Goal: Navigation & Orientation: Find specific page/section

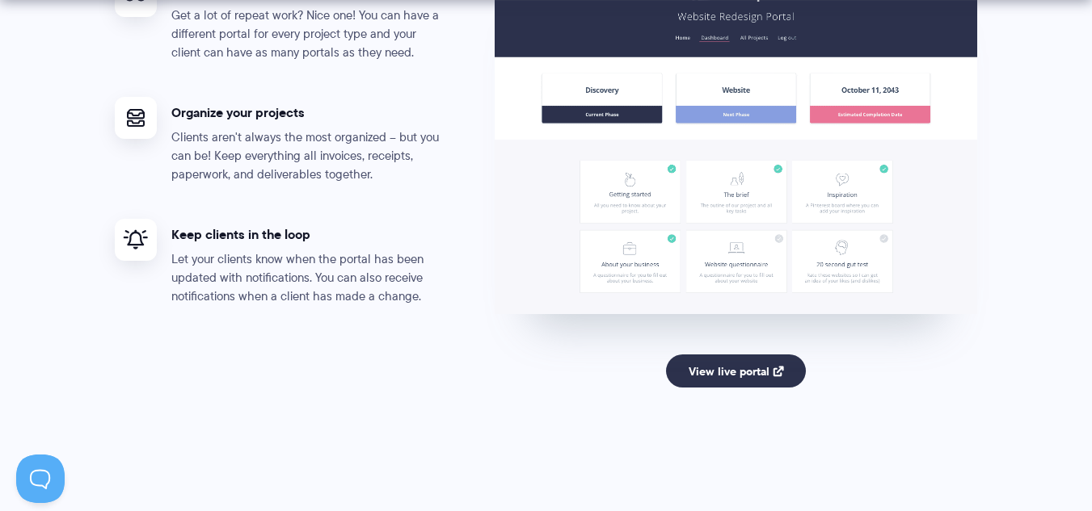
scroll to position [3186, 0]
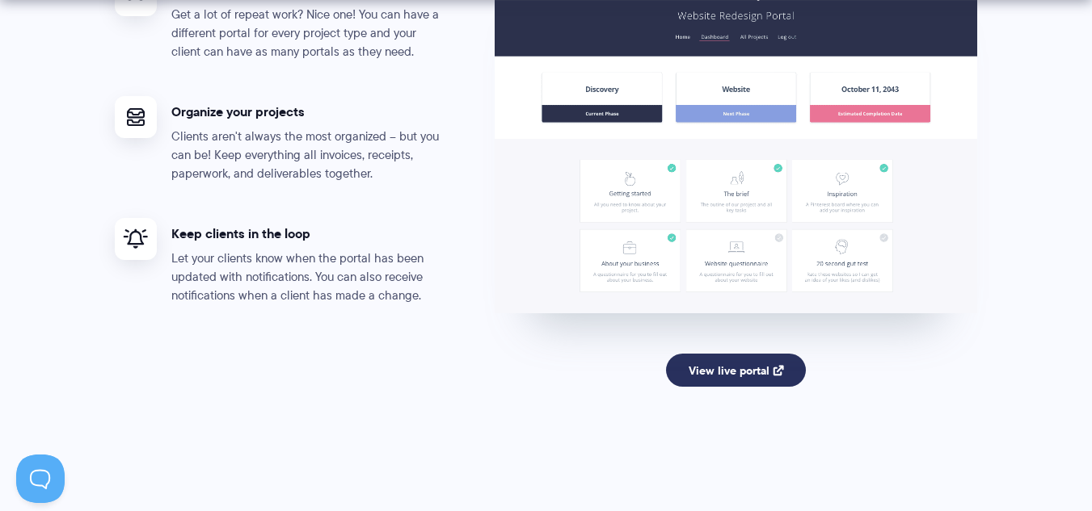
click at [749, 377] on link "View live portal" at bounding box center [736, 371] width 140 height 34
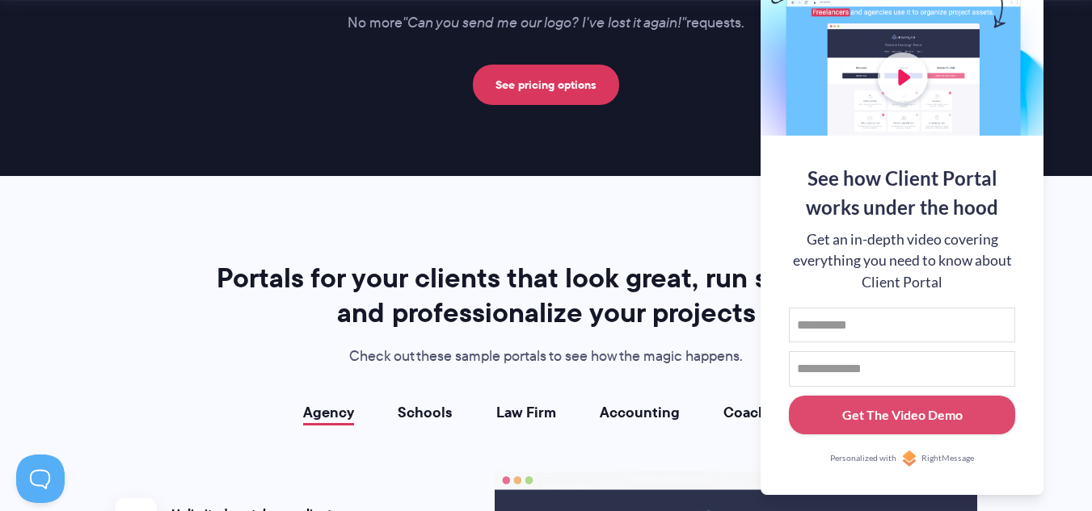
scroll to position [2674, 0]
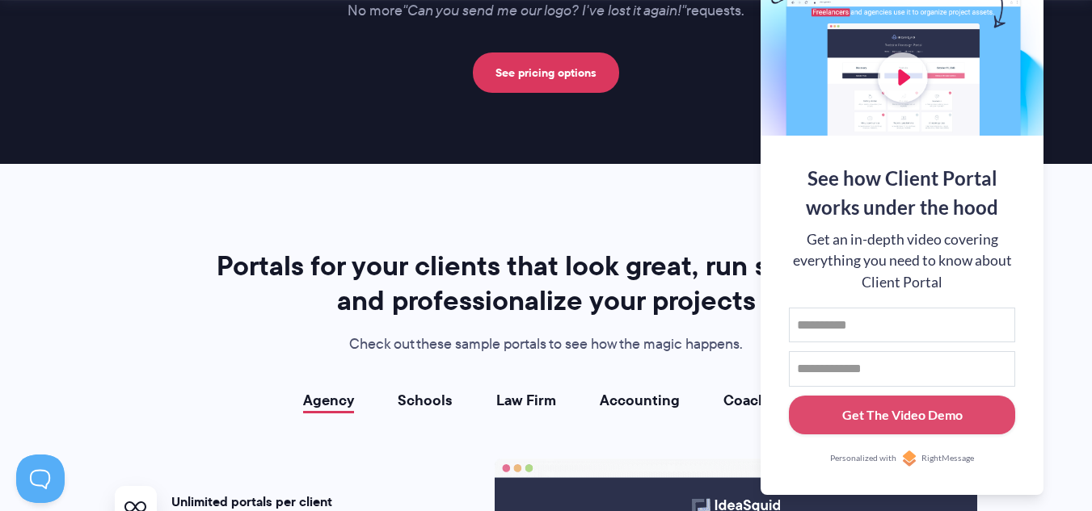
click at [585, 249] on h2 "Portals for your clients that look great, run smoothly, and professionalize you…" at bounding box center [546, 283] width 674 height 69
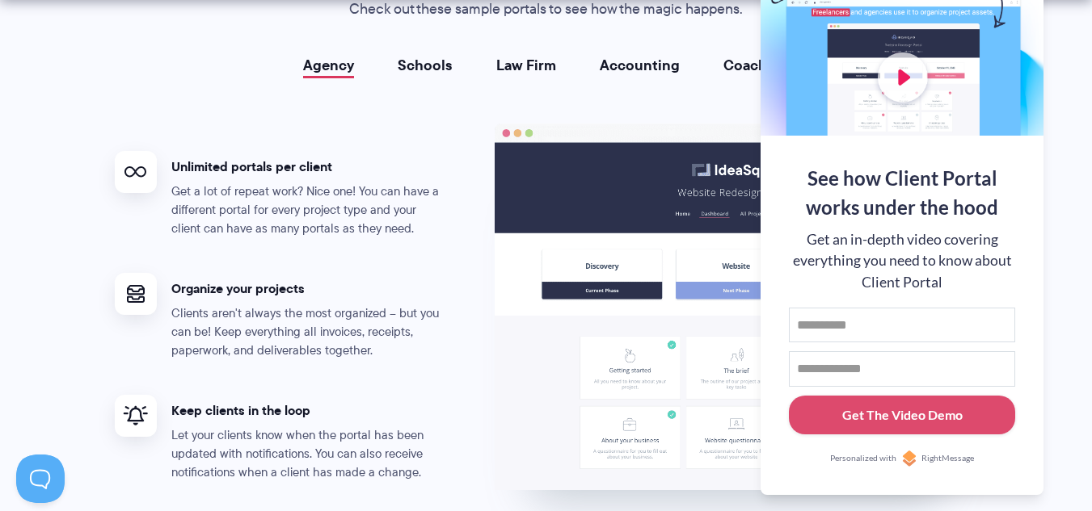
click at [439, 371] on ul "Unlimited portals per client Get a lot of repeat work? Nice one! You can have a…" at bounding box center [305, 367] width 380 height 486
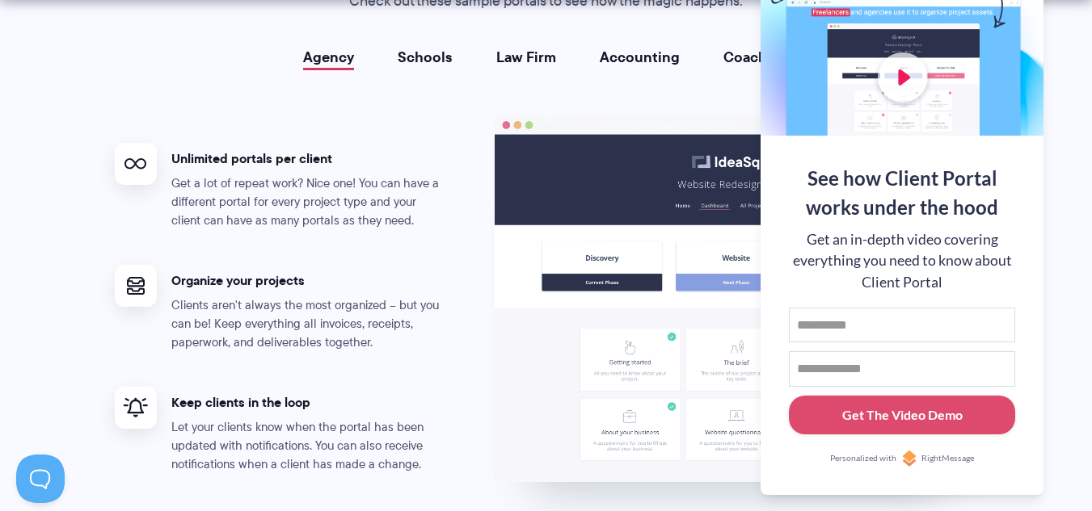
scroll to position [3019, 0]
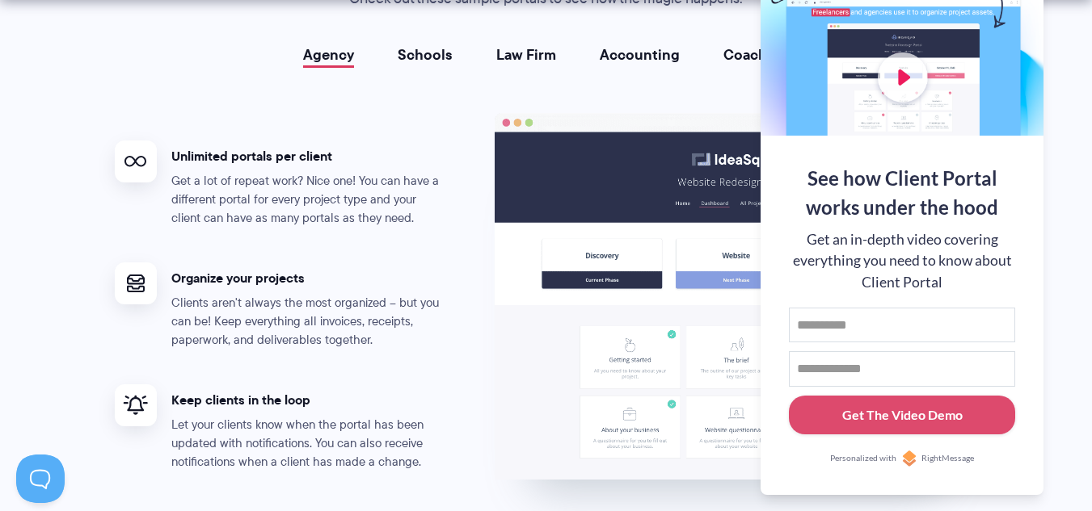
click at [439, 371] on ul "Unlimited portals per client Get a lot of repeat work? Nice one! You can have a…" at bounding box center [305, 356] width 380 height 486
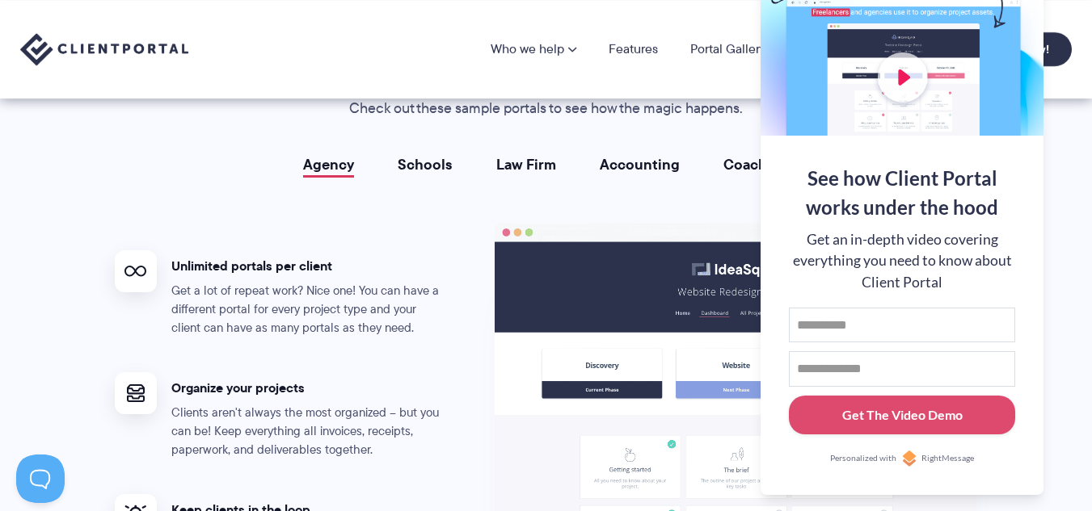
scroll to position [2907, 0]
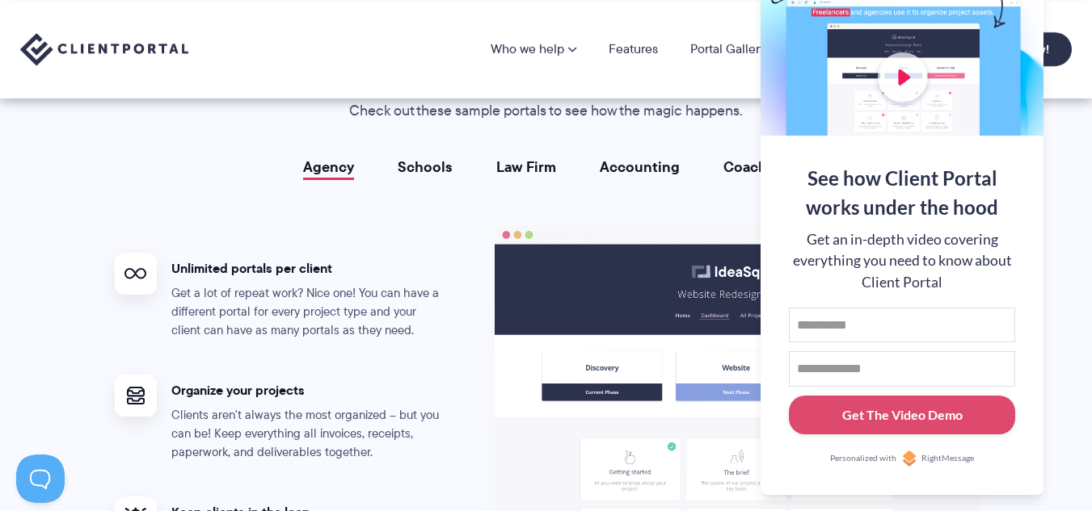
click at [546, 319] on img at bounding box center [735, 408] width 483 height 367
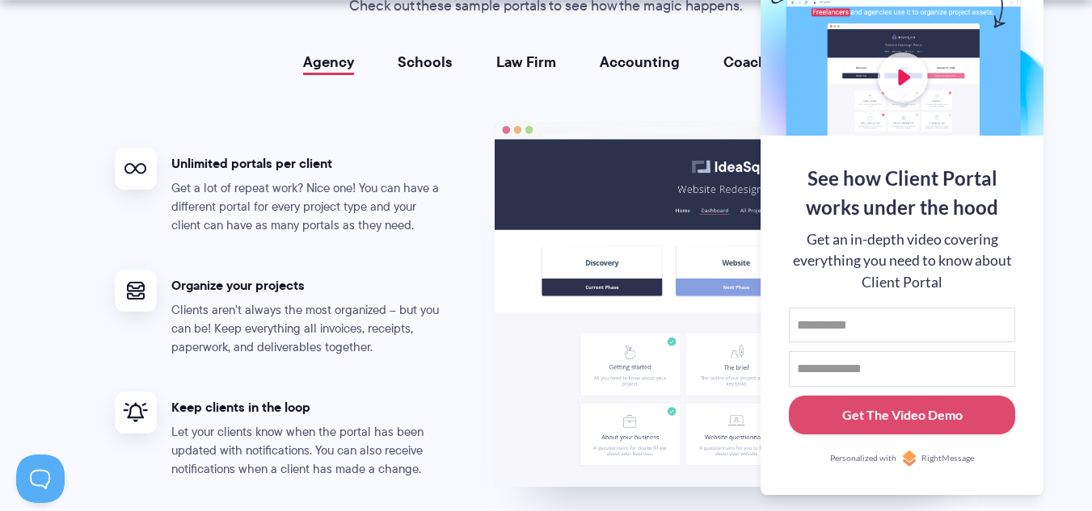
scroll to position [3015, 0]
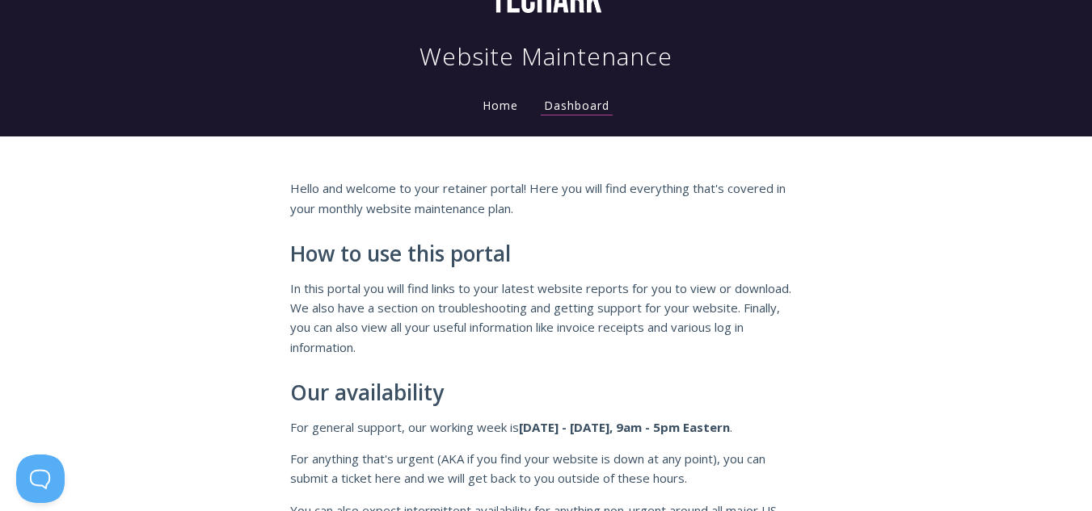
scroll to position [92, 0]
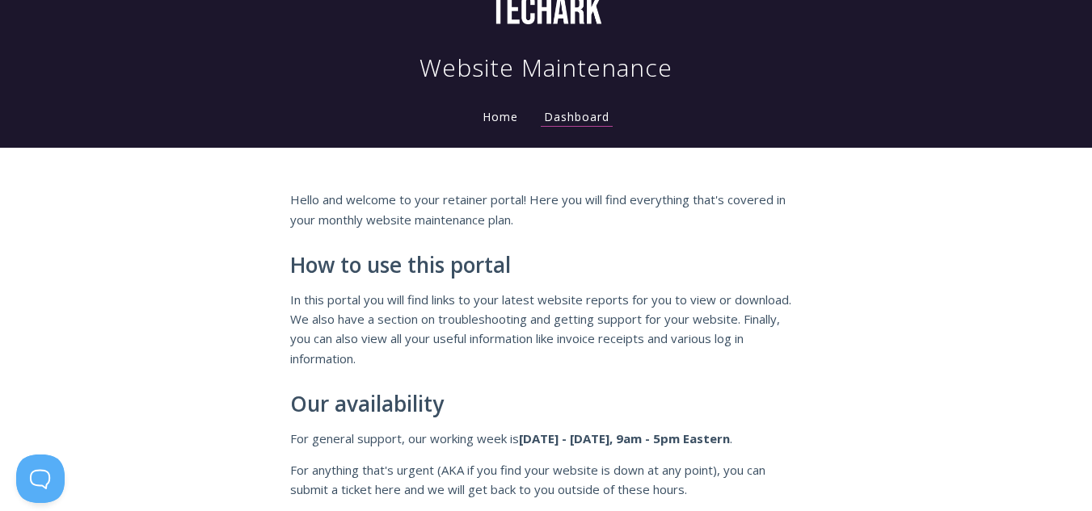
click at [494, 115] on link "Home" at bounding box center [500, 116] width 42 height 15
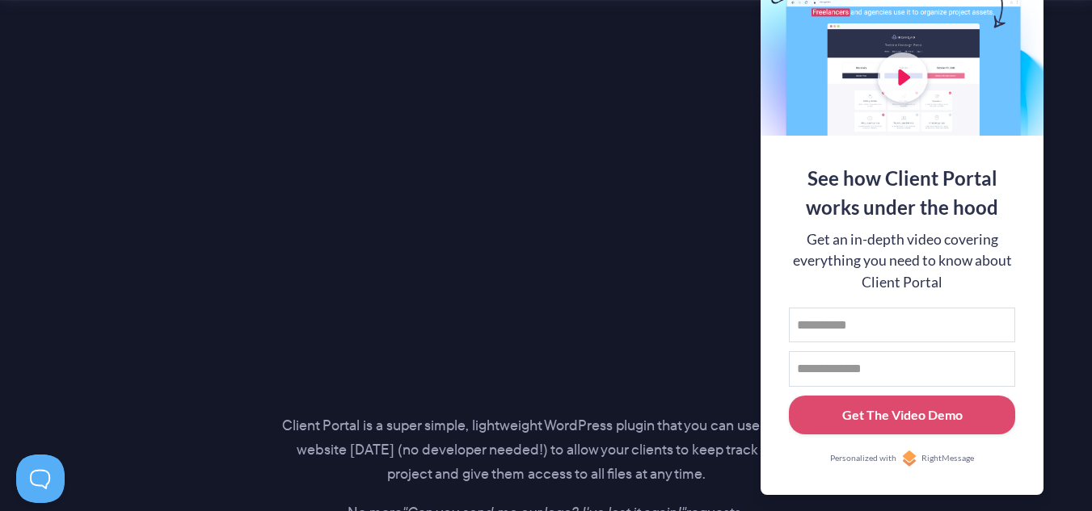
scroll to position [2184, 0]
